Goal: Information Seeking & Learning: Learn about a topic

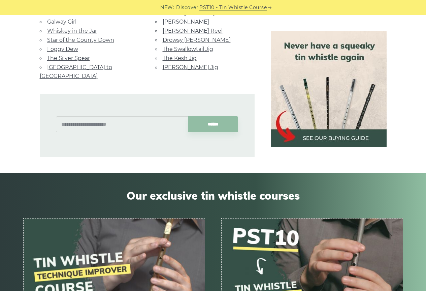
scroll to position [530, 0]
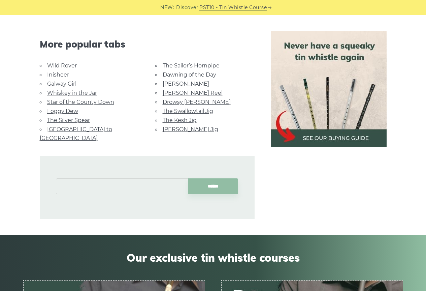
click at [130, 178] on input "text" at bounding box center [122, 186] width 132 height 16
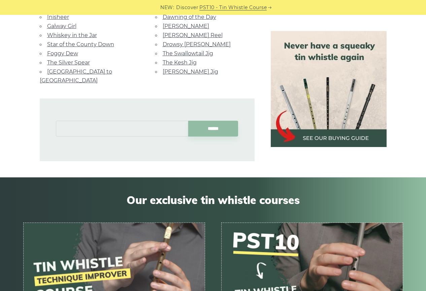
scroll to position [597, 0]
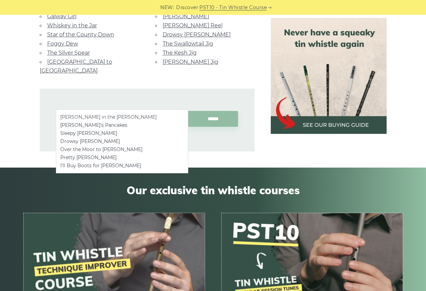
click at [121, 118] on li "[PERSON_NAME] in the [PERSON_NAME]" at bounding box center [122, 117] width 124 height 8
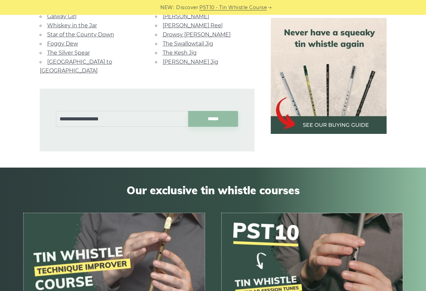
type input "**********"
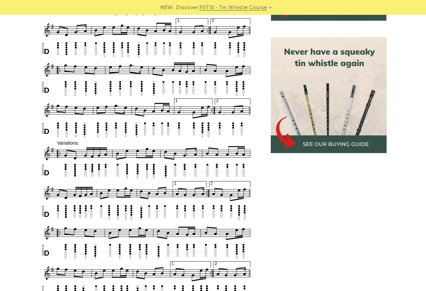
scroll to position [303, 0]
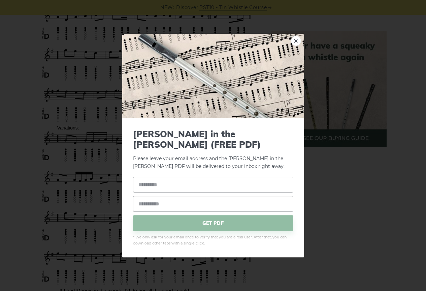
drag, startPoint x: 293, startPoint y: 45, endPoint x: 285, endPoint y: 48, distance: 7.7
click at [293, 46] on link "×" at bounding box center [296, 41] width 10 height 10
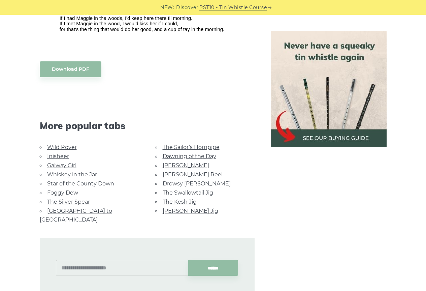
scroll to position [640, 0]
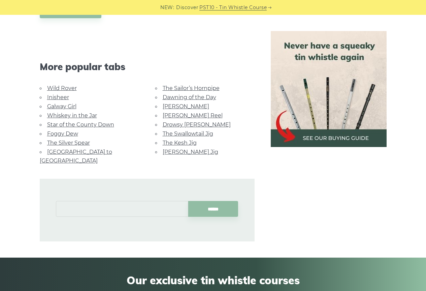
click at [137, 201] on input "text" at bounding box center [122, 209] width 132 height 16
click at [177, 152] on link "[PERSON_NAME] Jig" at bounding box center [191, 152] width 56 height 6
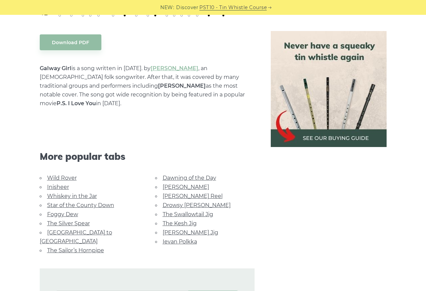
scroll to position [371, 0]
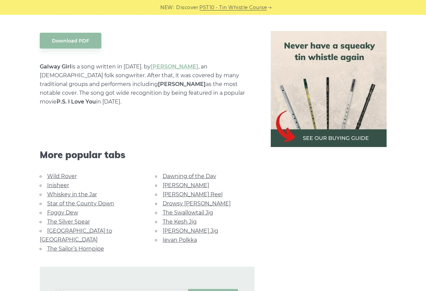
drag, startPoint x: 186, startPoint y: 53, endPoint x: 100, endPoint y: 118, distance: 107.6
click at [101, 120] on div "More popular tabs" at bounding box center [147, 146] width 231 height 52
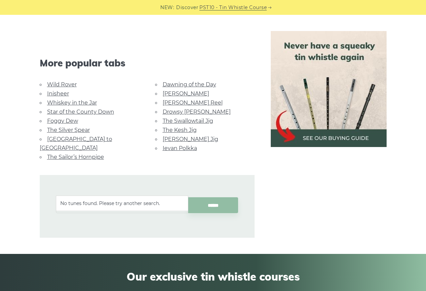
scroll to position [472, 0]
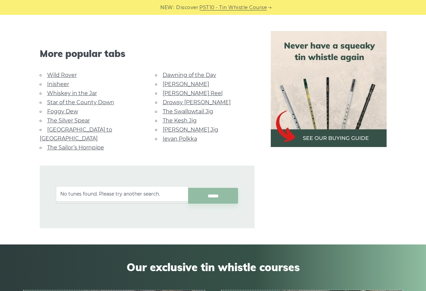
type input "*"
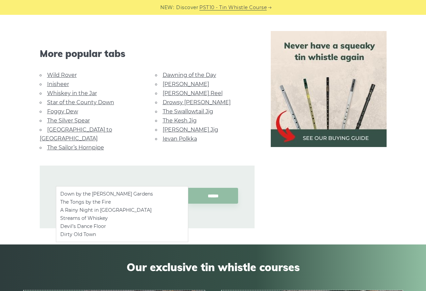
type input "*"
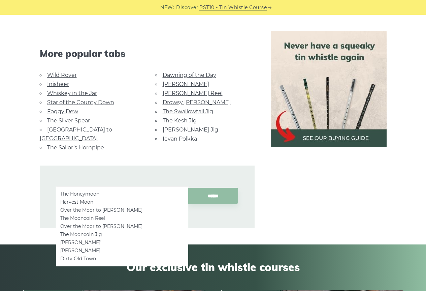
type input "*"
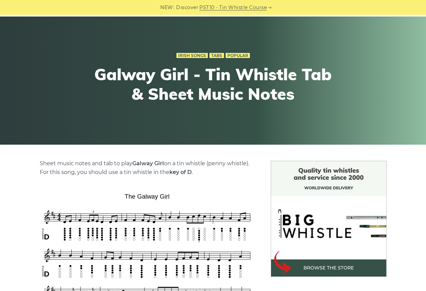
scroll to position [0, 0]
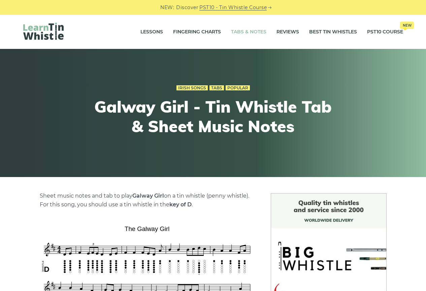
click at [236, 30] on link "Tabs & Notes" at bounding box center [248, 32] width 35 height 17
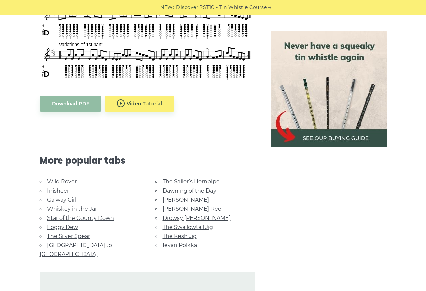
scroll to position [371, 0]
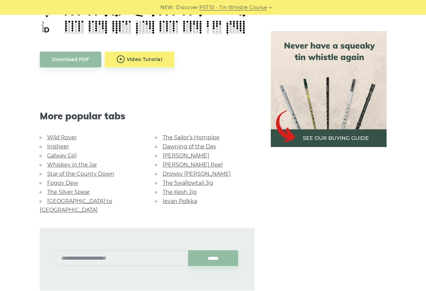
click at [191, 137] on link "The Sailor’s Hornpipe" at bounding box center [191, 137] width 57 height 6
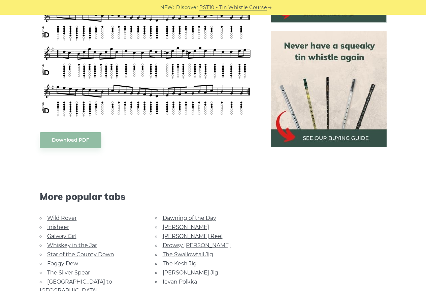
scroll to position [202, 0]
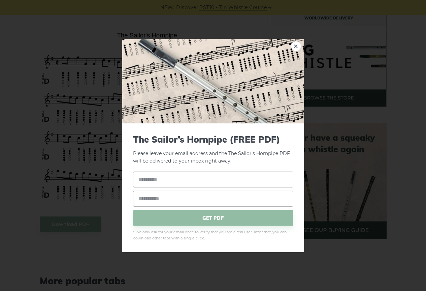
click at [296, 49] on link "×" at bounding box center [296, 46] width 10 height 10
click at [296, 45] on link "×" at bounding box center [296, 46] width 10 height 10
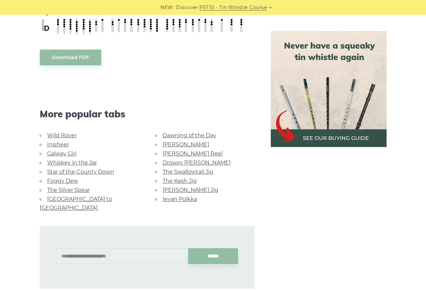
scroll to position [472, 0]
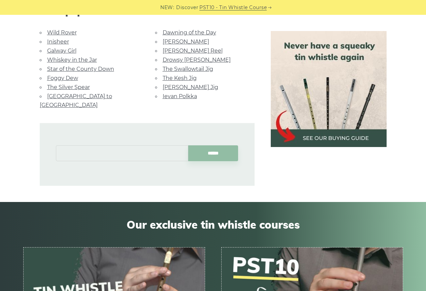
click at [150, 146] on input "text" at bounding box center [122, 153] width 132 height 16
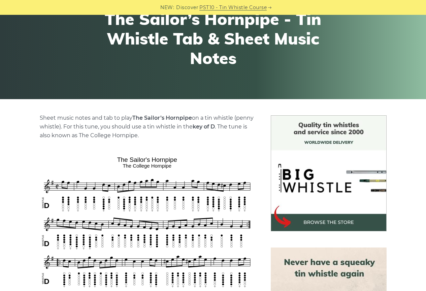
scroll to position [0, 0]
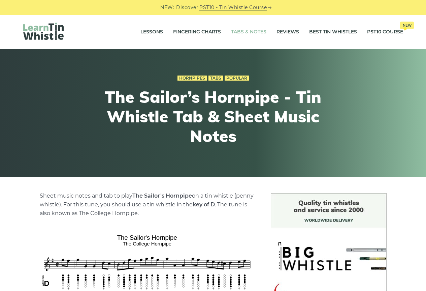
click at [237, 31] on link "Tabs & Notes" at bounding box center [248, 32] width 35 height 17
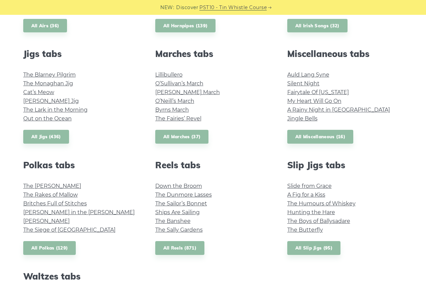
scroll to position [371, 0]
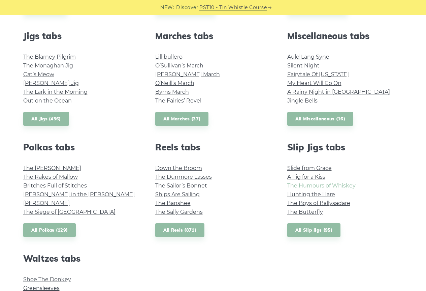
drag, startPoint x: 354, startPoint y: 186, endPoint x: 351, endPoint y: 186, distance: 3.4
click at [232, 191] on li "Ships Are Sailing" at bounding box center [213, 194] width 116 height 9
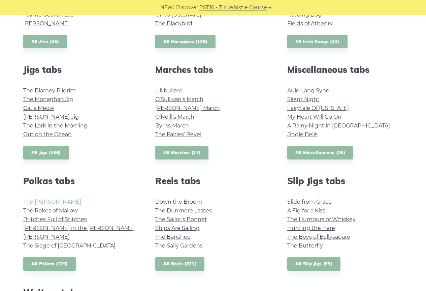
click at [48, 202] on link "The [PERSON_NAME]" at bounding box center [52, 202] width 58 height 6
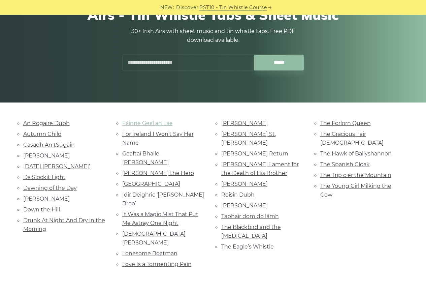
scroll to position [101, 0]
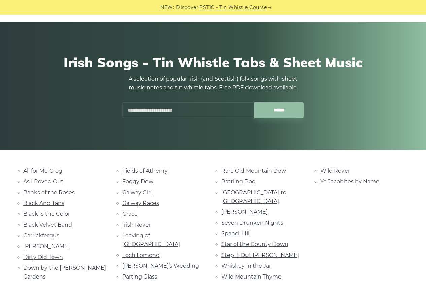
scroll to position [67, 0]
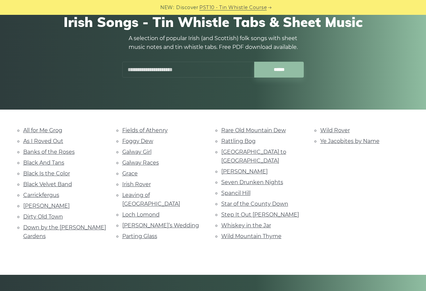
click at [182, 70] on input "text" at bounding box center [188, 70] width 132 height 16
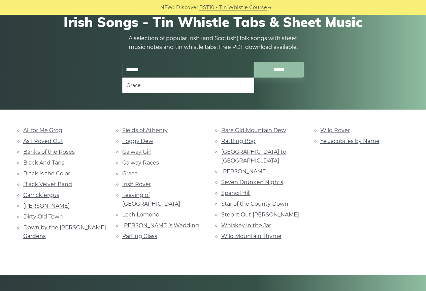
click at [254, 62] on input "******" at bounding box center [279, 70] width 50 height 16
click at [266, 70] on input "******" at bounding box center [279, 70] width 50 height 16
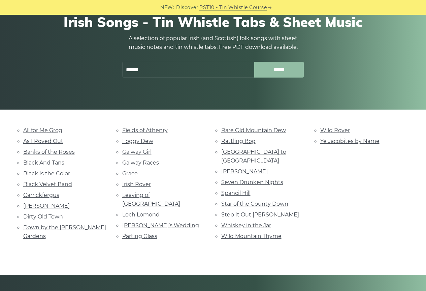
click at [266, 72] on input "******" at bounding box center [279, 70] width 50 height 16
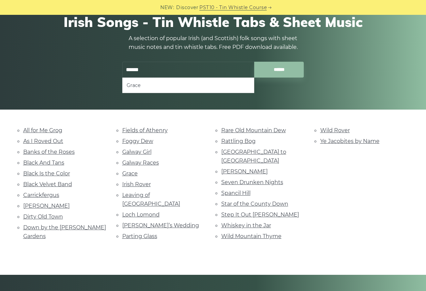
click at [193, 76] on input "******" at bounding box center [188, 70] width 132 height 16
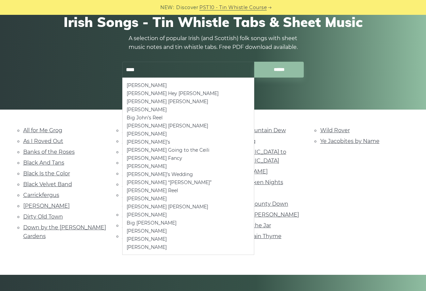
click at [152, 83] on li "[PERSON_NAME]" at bounding box center [188, 85] width 123 height 8
type input "**********"
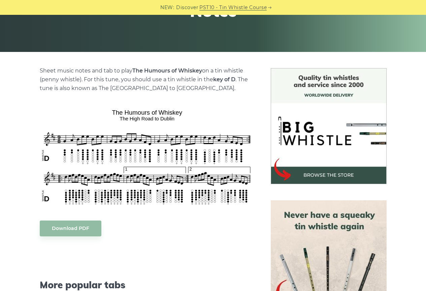
scroll to position [101, 0]
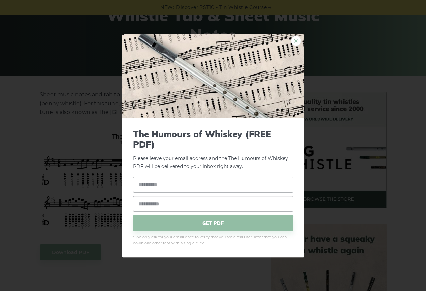
click at [297, 38] on link "×" at bounding box center [296, 41] width 10 height 10
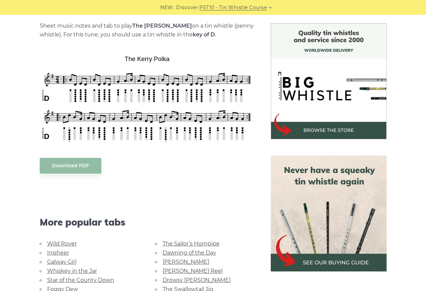
scroll to position [202, 0]
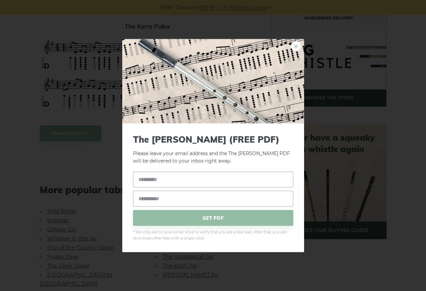
click at [298, 43] on link "×" at bounding box center [296, 46] width 10 height 10
click at [295, 46] on link "×" at bounding box center [296, 46] width 10 height 10
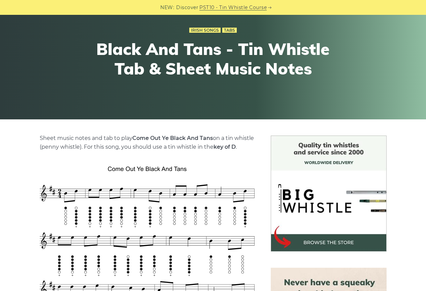
scroll to position [202, 0]
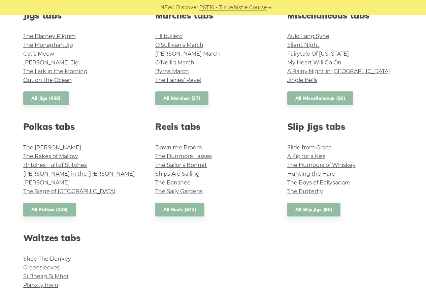
scroll to position [438, 0]
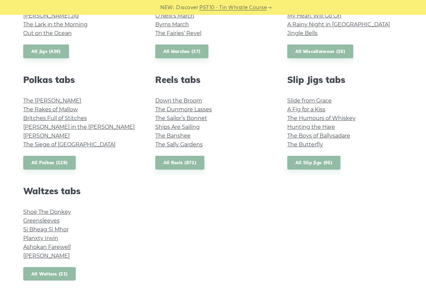
click at [59, 274] on link "All Waltzes (21)" at bounding box center [49, 274] width 53 height 14
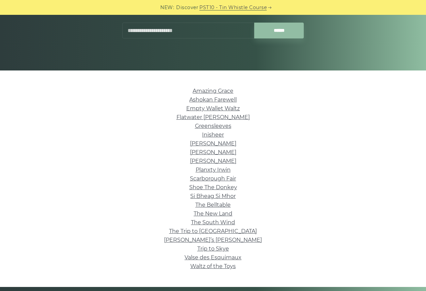
scroll to position [67, 0]
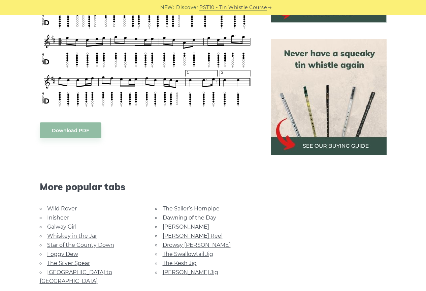
scroll to position [169, 0]
